Goal: Check status: Check status

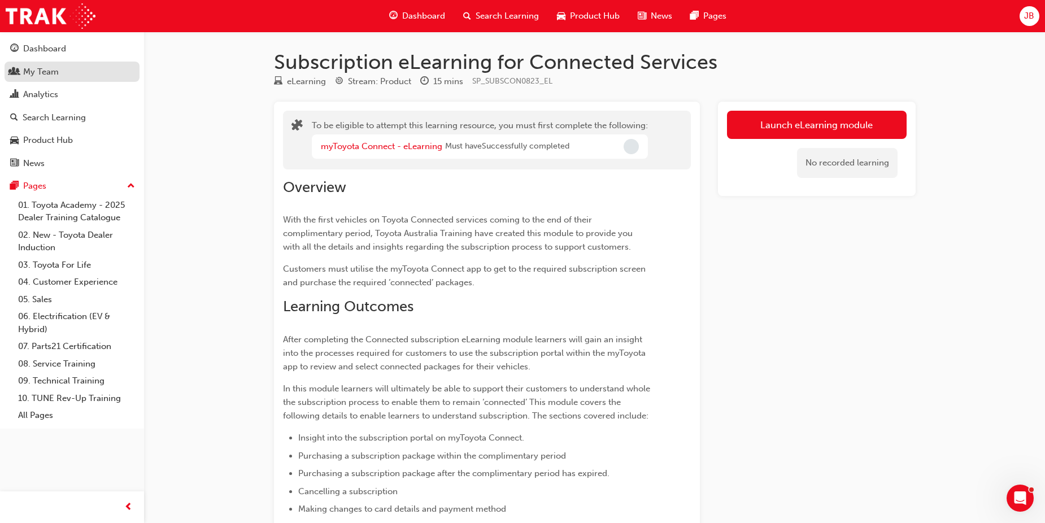
click at [47, 71] on div "My Team" at bounding box center [41, 72] width 36 height 13
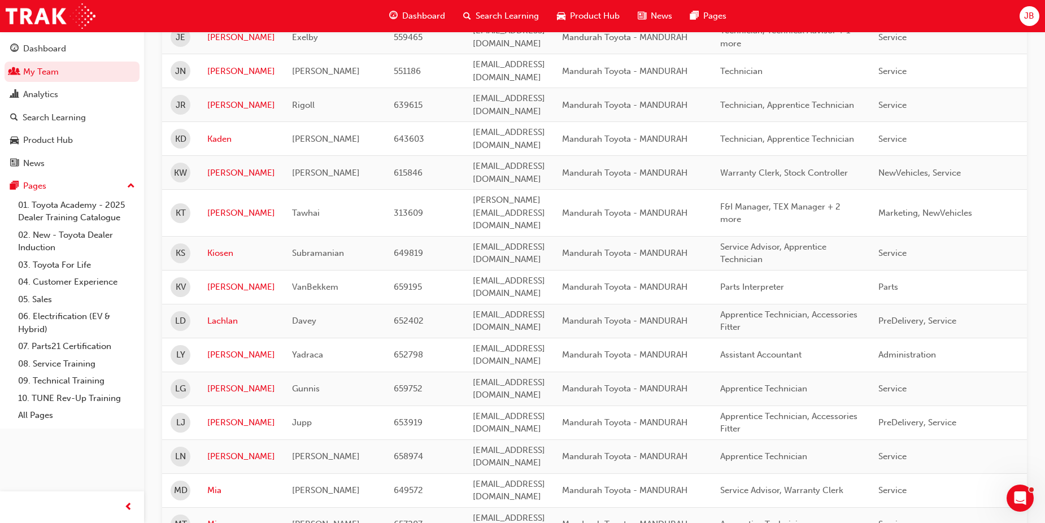
scroll to position [1371, 0]
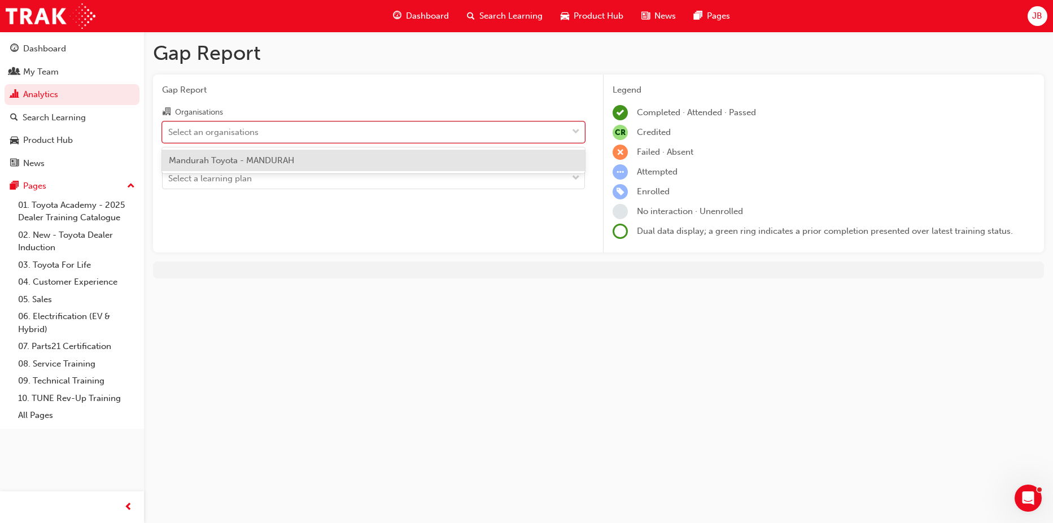
click at [319, 134] on div "Select an organisations" at bounding box center [365, 132] width 405 height 20
click at [169, 134] on input "Organisations option Mandurah Toyota - MANDURAH focused, 1 of 1. 1 result avail…" at bounding box center [168, 132] width 1 height 10
click at [320, 152] on div "Mandurah Toyota - MANDURAH" at bounding box center [373, 161] width 423 height 22
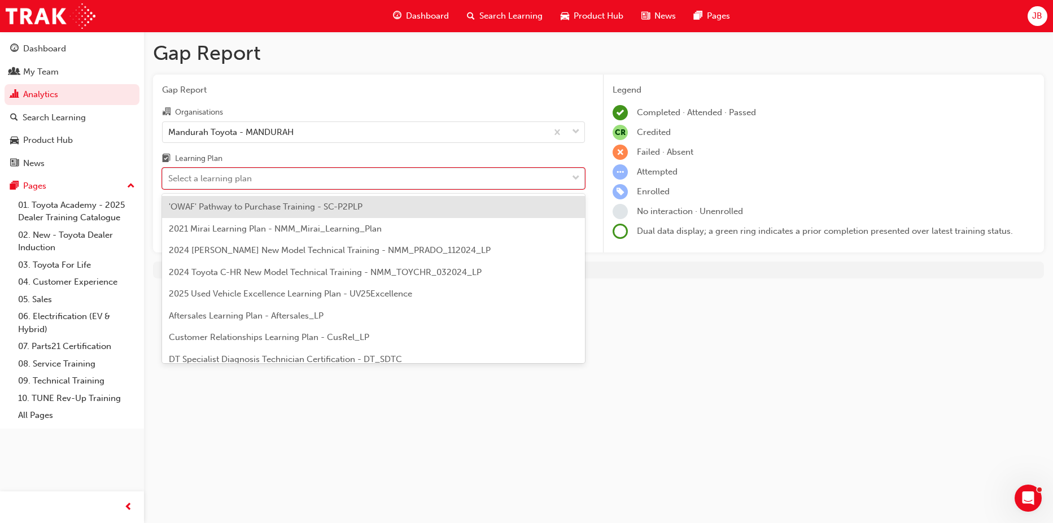
click at [329, 180] on div "Select a learning plan" at bounding box center [365, 179] width 405 height 20
click at [169, 180] on input "Learning Plan option 'OWAF' Pathway to Purchase Training - SC-P2PLP focused, 1 …" at bounding box center [168, 178] width 1 height 10
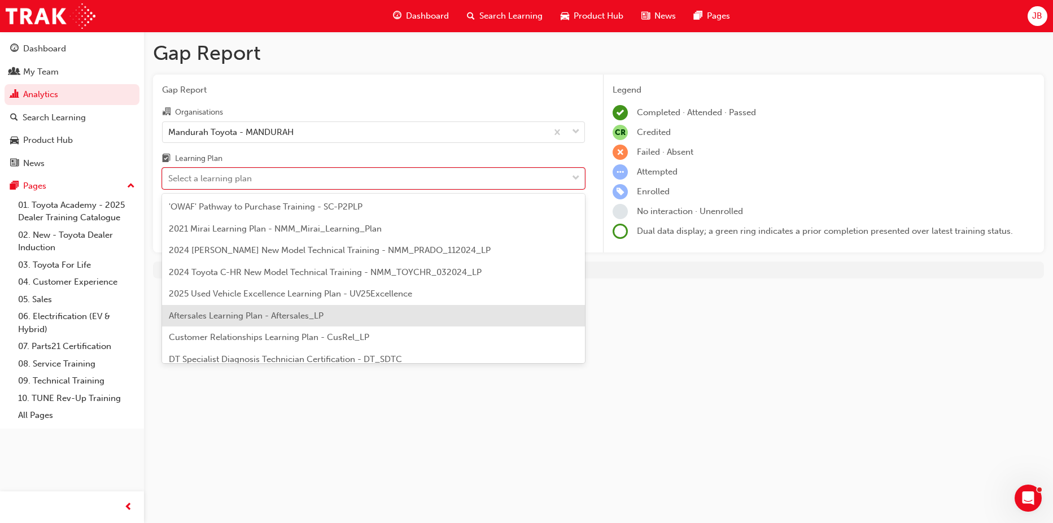
click at [308, 316] on span "Aftersales Learning Plan - Aftersales_LP" at bounding box center [246, 316] width 155 height 10
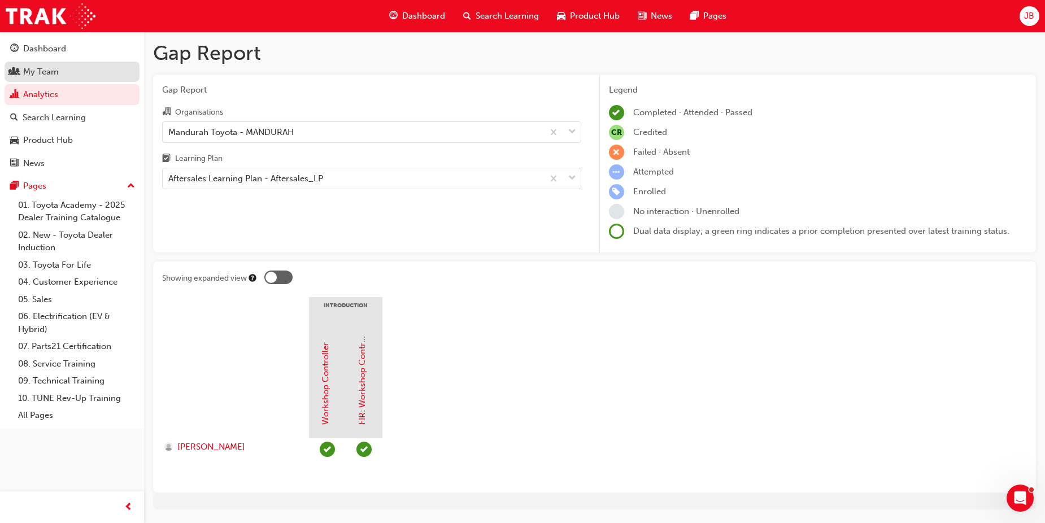
click at [44, 71] on div "My Team" at bounding box center [41, 72] width 36 height 13
